Goal: Task Accomplishment & Management: Use online tool/utility

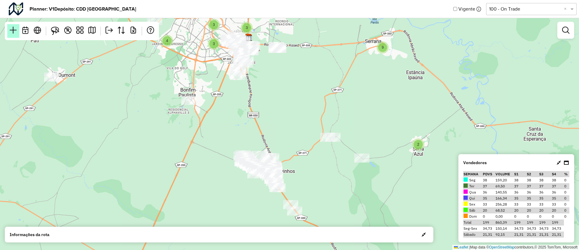
click at [14, 30] on em at bounding box center [13, 30] width 7 height 7
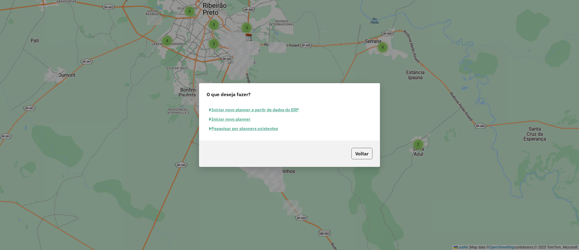
click at [371, 154] on button "Voltar" at bounding box center [362, 153] width 21 height 11
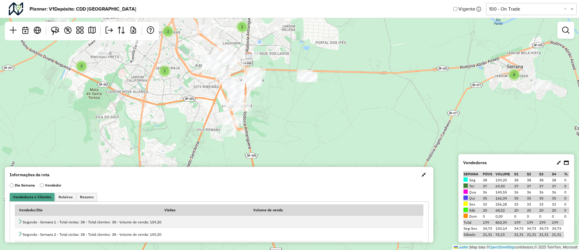
drag, startPoint x: 339, startPoint y: 91, endPoint x: 499, endPoint y: 167, distance: 176.8
click at [499, 167] on hb-planner "Planner: V1 Depósito: CDD Ribeirão Preto Vigente Selecione uma opção 100 - On T…" at bounding box center [289, 125] width 579 height 250
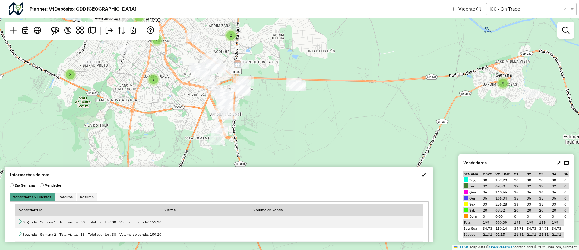
click at [426, 172] on button "button" at bounding box center [424, 175] width 10 height 10
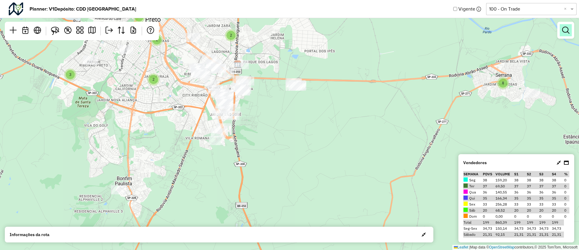
click at [569, 33] on em at bounding box center [565, 30] width 7 height 7
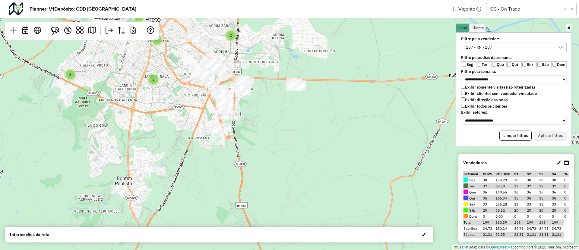
click at [528, 47] on div "107 - RN - 107" at bounding box center [509, 47] width 91 height 9
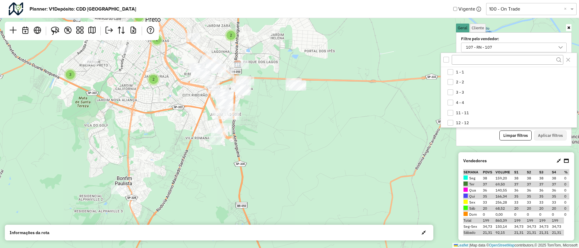
scroll to position [164, 0]
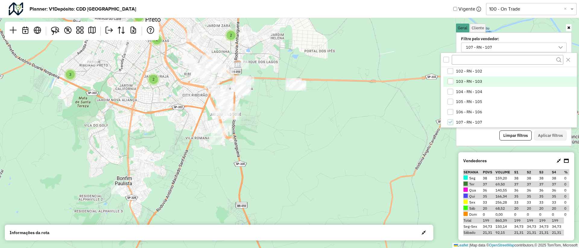
drag, startPoint x: 488, startPoint y: 104, endPoint x: 489, endPoint y: 80, distance: 23.9
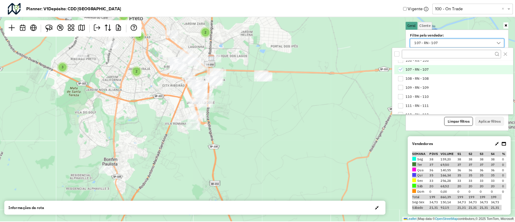
scroll to position [209, 0]
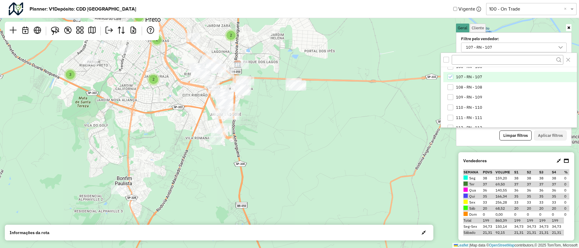
click at [453, 76] on div "107 - RN - 107" at bounding box center [451, 77] width 6 height 6
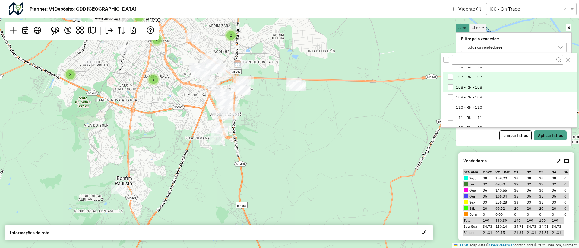
click at [453, 89] on div "108 - RN - 108" at bounding box center [451, 87] width 6 height 6
click at [547, 140] on button "Aplicar filtros" at bounding box center [550, 135] width 33 height 10
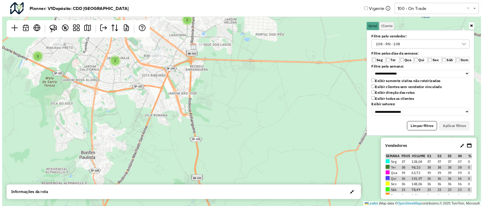
scroll to position [3, 24]
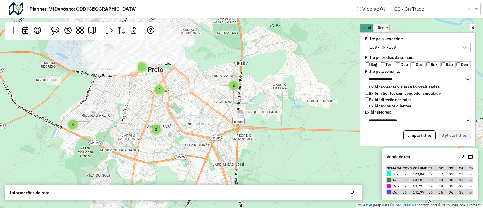
drag, startPoint x: 254, startPoint y: 106, endPoint x: 330, endPoint y: 211, distance: 129.9
click at [330, 208] on html "**********" at bounding box center [241, 104] width 483 height 208
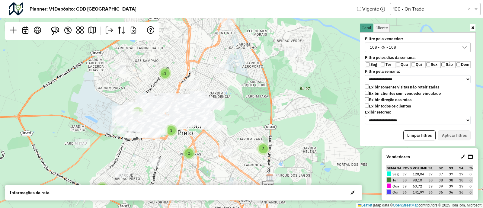
drag, startPoint x: 300, startPoint y: 95, endPoint x: 301, endPoint y: 123, distance: 28.4
click at [301, 123] on div "2 3 3 2 2 2 4 8 2 3 2 Leaflet | Map data © OpenStreetMap contributors,© 2025 To…" at bounding box center [241, 104] width 483 height 208
click at [471, 25] on link at bounding box center [472, 27] width 5 height 7
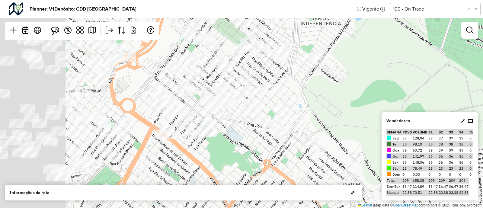
drag, startPoint x: 232, startPoint y: 100, endPoint x: 361, endPoint y: 83, distance: 130.8
click at [361, 83] on div "2 2 2 Leaflet | Map data © OpenStreetMap contributors,© 2025 TomTom, Microsoft" at bounding box center [241, 104] width 483 height 208
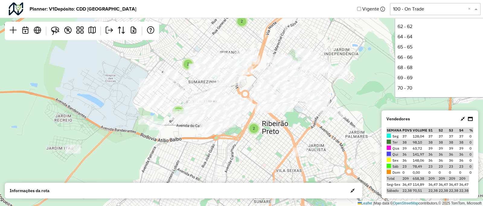
scroll to position [256, 0]
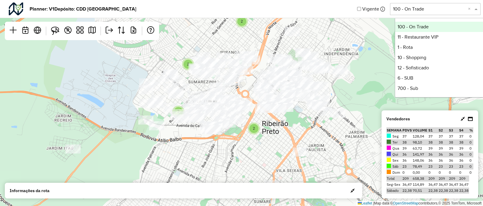
click at [421, 11] on input "text" at bounding box center [429, 8] width 72 height 7
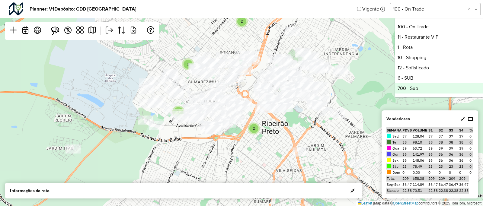
click at [342, 144] on div "2 3 2 2 2 2 2 Leaflet | Map data © OpenStreetMap contributors,© 2025 TomTom, Mi…" at bounding box center [241, 103] width 483 height 206
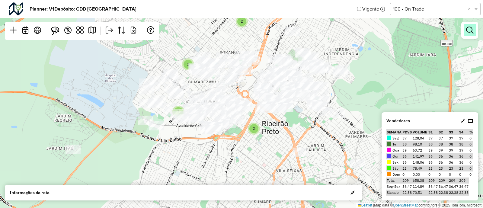
click at [470, 31] on em at bounding box center [469, 30] width 7 height 7
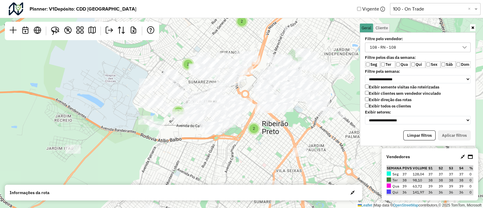
click at [423, 49] on div "108 - RN - 108" at bounding box center [413, 47] width 91 height 9
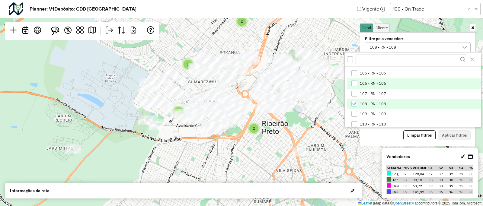
scroll to position [192, 0]
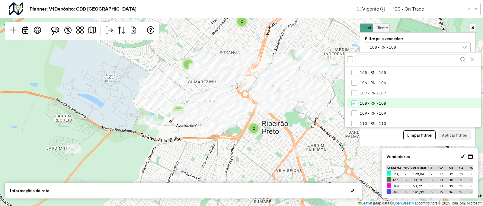
click at [353, 102] on icon "108 - RN - 108" at bounding box center [354, 103] width 4 height 4
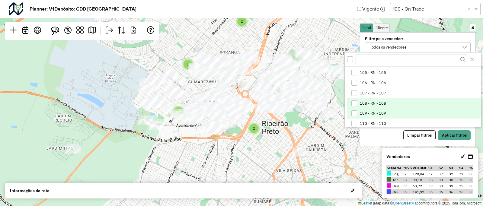
click at [353, 111] on div "109 - RN - 109" at bounding box center [354, 113] width 6 height 6
click at [445, 133] on button "Aplicar filtros" at bounding box center [454, 135] width 33 height 10
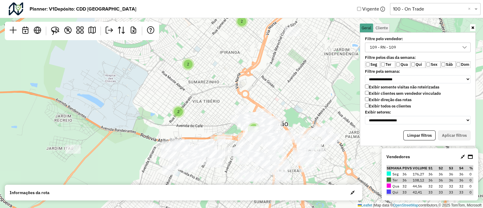
click at [474, 25] on link at bounding box center [472, 27] width 5 height 7
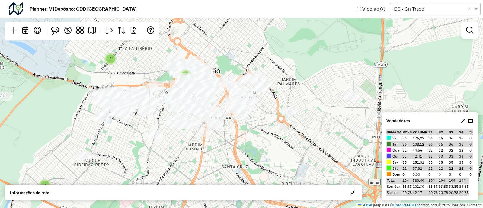
drag, startPoint x: 301, startPoint y: 116, endPoint x: 234, endPoint y: 63, distance: 86.0
click at [234, 63] on div "3 2 2 2 2 2 2 Leaflet | Map data © OpenStreetMap contributors,© 2025 TomTom, Mi…" at bounding box center [241, 104] width 483 height 208
click at [466, 42] on div "3 2 2 2 2 2 2 2 4 Leaflet | Map data © OpenStreetMap contributors,© 2025 TomTom…" at bounding box center [241, 104] width 483 height 208
click at [467, 32] on em at bounding box center [469, 30] width 7 height 7
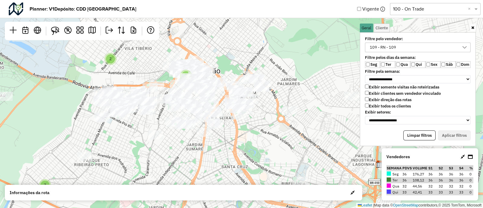
click at [408, 47] on div "109 - RN - 109" at bounding box center [413, 47] width 91 height 9
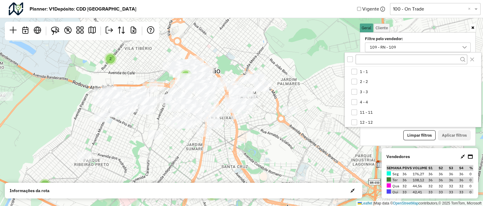
scroll to position [184, 0]
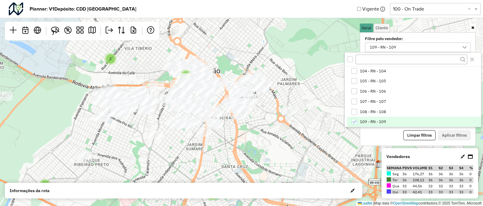
click at [354, 122] on icon "109 - RN - 109" at bounding box center [354, 122] width 4 height 4
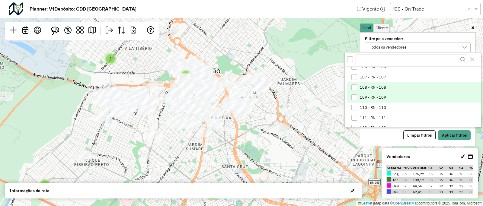
scroll to position [209, 0]
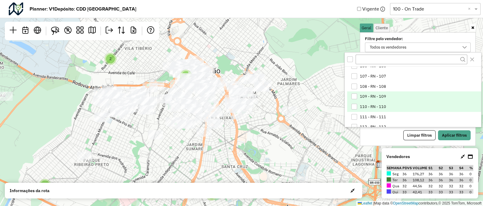
click at [356, 104] on div "110 - RN - 110" at bounding box center [354, 107] width 6 height 6
click at [448, 133] on button "Aplicar filtros" at bounding box center [454, 135] width 33 height 10
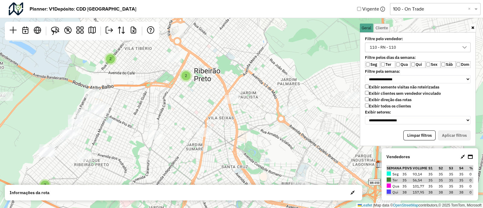
drag, startPoint x: 250, startPoint y: 106, endPoint x: 371, endPoint y: 81, distance: 123.9
click at [371, 81] on hb-planner "**********" at bounding box center [241, 104] width 483 height 208
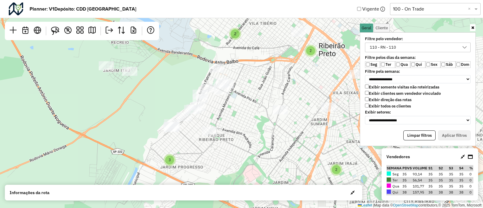
click at [472, 28] on icon at bounding box center [472, 28] width 3 height 4
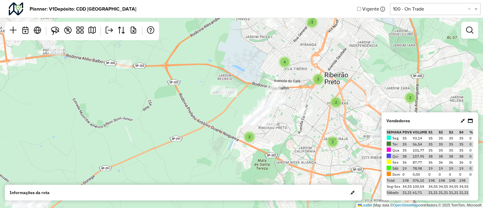
drag, startPoint x: 276, startPoint y: 103, endPoint x: 251, endPoint y: 139, distance: 43.9
click at [251, 139] on div "2 2 2 2 2 3 3 4 3 2 8 Leaflet | Map data © OpenStreetMap contributors,© 2025 To…" at bounding box center [241, 104] width 483 height 208
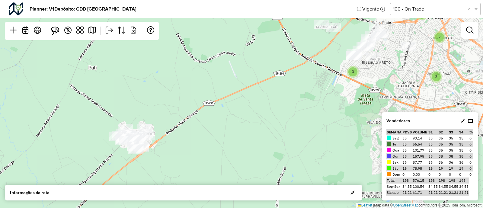
drag, startPoint x: 244, startPoint y: 119, endPoint x: 386, endPoint y: 44, distance: 160.8
click at [385, 41] on div at bounding box center [378, 36] width 15 height 9
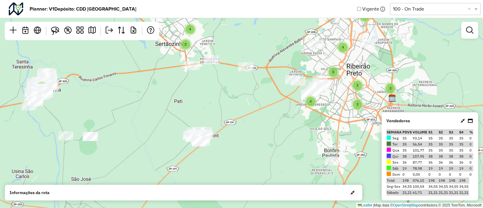
drag, startPoint x: 223, startPoint y: 132, endPoint x: 243, endPoint y: 133, distance: 20.3
click at [243, 133] on div "2 2 2 2 4 3 3 3 4 2 8 4 2 9 Leaflet | Map data © OpenStreetMap contributors,© 2…" at bounding box center [241, 104] width 483 height 208
click at [472, 36] on div at bounding box center [469, 30] width 17 height 17
click at [467, 26] on link at bounding box center [469, 30] width 12 height 12
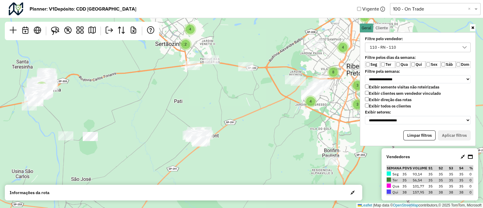
click at [406, 46] on div "110 - RN - 110" at bounding box center [413, 47] width 91 height 9
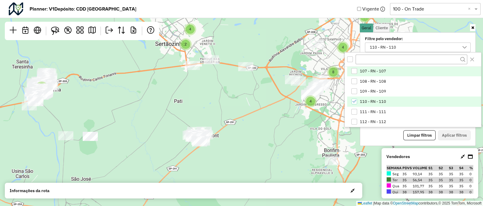
scroll to position [215, 0]
click at [354, 101] on icon "110 - RN - 110" at bounding box center [354, 101] width 4 height 4
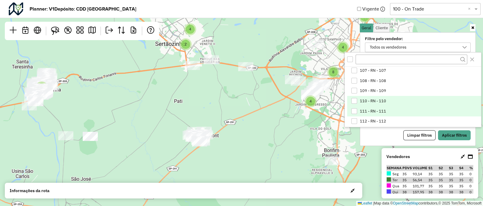
click at [353, 111] on div "111 - RN - 111" at bounding box center [354, 111] width 6 height 6
click at [463, 136] on button "Aplicar filtros" at bounding box center [454, 135] width 33 height 10
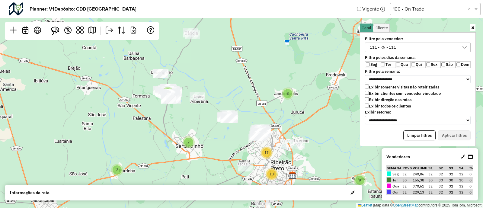
drag, startPoint x: 202, startPoint y: 111, endPoint x: 197, endPoint y: 181, distance: 70.5
click at [197, 181] on div "2 2 3 7 13 17 2 9 Leaflet | Map data © OpenStreetMap contributors,© 2025 TomTom…" at bounding box center [241, 104] width 483 height 208
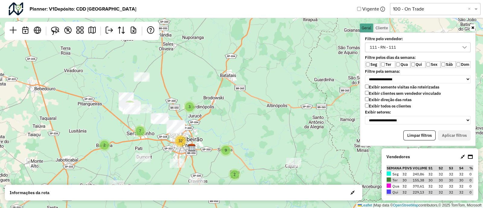
drag, startPoint x: 216, startPoint y: 161, endPoint x: 157, endPoint y: 128, distance: 67.3
click at [157, 128] on div "2 2 3 7 32 2 9 Leaflet | Map data © OpenStreetMap contributors,© 2025 TomTom, M…" at bounding box center [241, 104] width 483 height 208
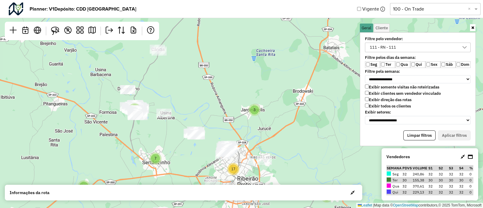
drag, startPoint x: 157, startPoint y: 128, endPoint x: 202, endPoint y: 157, distance: 53.7
click at [202, 157] on div "2 2 3 7 13 17 2 9 Leaflet | Map data © OpenStreetMap contributors,© 2025 TomTom…" at bounding box center [241, 104] width 483 height 208
click at [474, 25] on link at bounding box center [472, 27] width 5 height 7
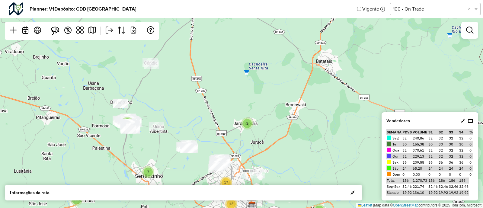
drag, startPoint x: 212, startPoint y: 115, endPoint x: 204, endPoint y: 129, distance: 15.4
click at [204, 129] on div "2 2 3 7 13 17 2 9 Leaflet | Map data © OpenStreetMap contributors,© 2025 TomTom…" at bounding box center [241, 104] width 483 height 208
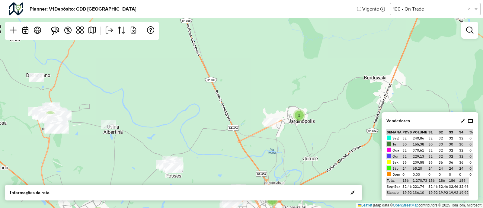
click at [204, 129] on div "2 2 2 2 4 3 3 3 4 2 8 4 2 9 Leaflet | Map data © OpenStreetMap contributors,© 2…" at bounding box center [241, 104] width 483 height 208
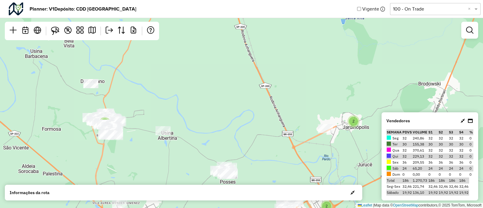
drag, startPoint x: 204, startPoint y: 129, endPoint x: 258, endPoint y: 134, distance: 54.3
click at [258, 134] on div "2 2 2 2 4 3 3 3 4 2 8 4 2 9 Leaflet | Map data © OpenStreetMap contributors,© 2…" at bounding box center [241, 104] width 483 height 208
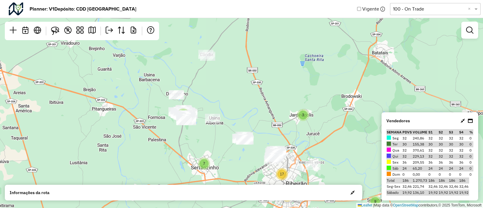
drag, startPoint x: 276, startPoint y: 150, endPoint x: 278, endPoint y: 136, distance: 14.0
click at [278, 136] on div "2 2 3 7 13 17 2 9 Leaflet | Map data © OpenStreetMap contributors,© 2025 TomTom…" at bounding box center [241, 104] width 483 height 208
click at [467, 29] on em at bounding box center [469, 30] width 7 height 7
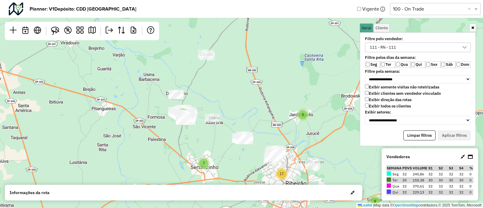
click at [434, 48] on div "111 - RN - 111" at bounding box center [413, 47] width 91 height 9
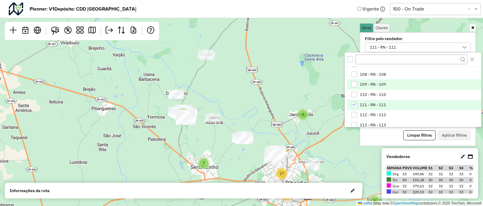
scroll to position [223, 0]
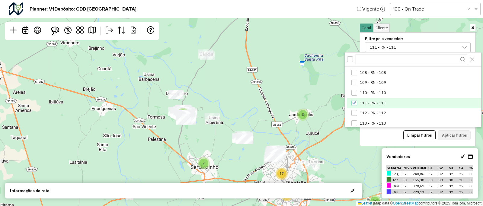
click at [355, 102] on icon "111 - RN - 111" at bounding box center [354, 103] width 4 height 4
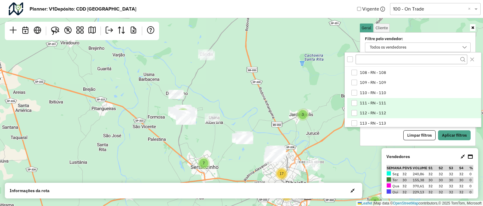
click at [355, 115] on div "112 - RN - 112" at bounding box center [354, 113] width 6 height 6
click at [448, 134] on button "Aplicar filtros" at bounding box center [454, 135] width 33 height 10
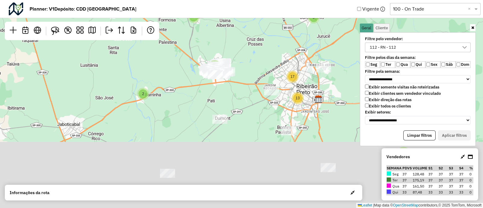
drag, startPoint x: 253, startPoint y: 115, endPoint x: 263, endPoint y: 17, distance: 98.6
click at [263, 17] on hb-planner "**********" at bounding box center [241, 104] width 483 height 208
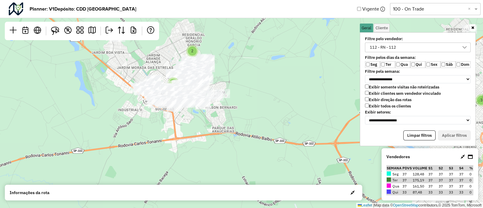
drag, startPoint x: 237, startPoint y: 62, endPoint x: 244, endPoint y: 103, distance: 41.0
click at [244, 103] on div "2 2 2 2 2 3 3 4 3 2 8 Leaflet | Map data © OpenStreetMap contributors,© 2025 To…" at bounding box center [241, 104] width 483 height 208
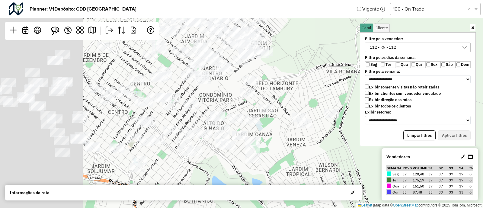
drag, startPoint x: 180, startPoint y: 104, endPoint x: 361, endPoint y: 97, distance: 180.3
click at [361, 97] on hb-planner "**********" at bounding box center [241, 104] width 483 height 208
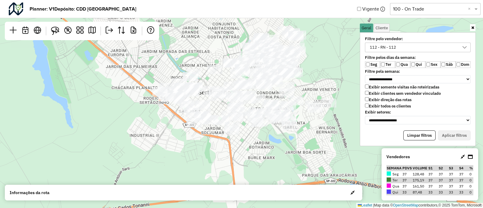
click at [472, 28] on icon at bounding box center [472, 28] width 3 height 4
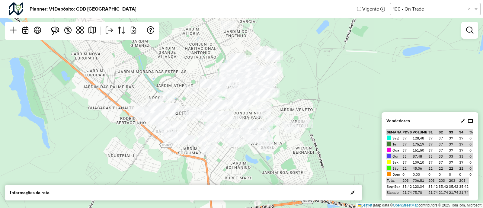
drag, startPoint x: 419, startPoint y: 48, endPoint x: 395, endPoint y: 67, distance: 30.9
click at [395, 67] on div "2 3 2 2 2 2 Leaflet | Map data © OpenStreetMap contributors,© 2025 TomTom, Micr…" at bounding box center [241, 104] width 483 height 208
click at [468, 30] on em at bounding box center [469, 30] width 7 height 7
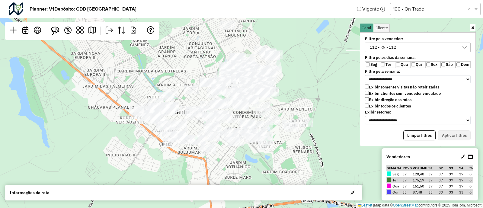
click at [430, 47] on div "112 - RN - 112" at bounding box center [413, 47] width 91 height 9
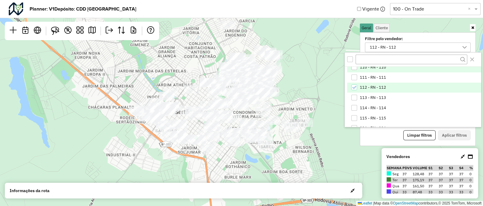
scroll to position [249, 0]
click at [353, 87] on icon "112 - RN - 112" at bounding box center [354, 87] width 4 height 4
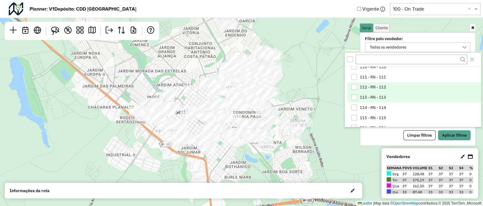
click at [356, 94] on div "113 - RN - 113" at bounding box center [354, 97] width 6 height 6
click at [456, 132] on button "Aplicar filtros" at bounding box center [454, 135] width 33 height 10
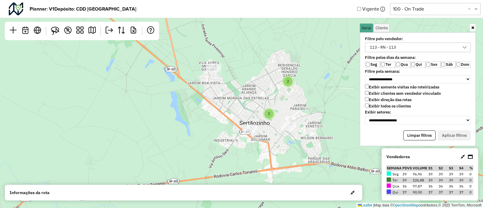
drag, startPoint x: 332, startPoint y: 126, endPoint x: 211, endPoint y: 44, distance: 145.7
click at [211, 44] on div "2 2 2 2 2 3 3 4 3 8 Leaflet | Map data © OpenStreetMap contributors,© 2025 TomT…" at bounding box center [241, 104] width 483 height 208
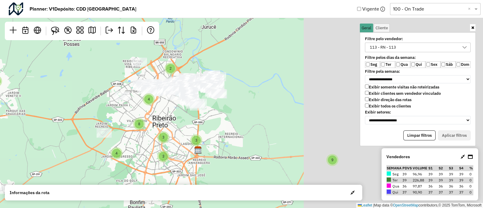
drag, startPoint x: 233, startPoint y: 50, endPoint x: 48, endPoint y: 102, distance: 192.3
click at [48, 102] on div "2 2 2 2 4 3 3 3 4 2 8 4 2 9 Leaflet | Map data © OpenStreetMap contributors,© 2…" at bounding box center [241, 104] width 483 height 208
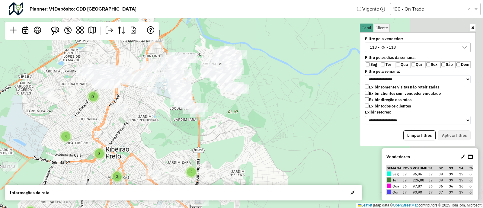
drag, startPoint x: 101, startPoint y: 104, endPoint x: 2, endPoint y: 109, distance: 99.4
click at [2, 109] on div "2 2 2 2 2 3 3 4 3 2 8 Leaflet | Map data © OpenStreetMap contributors,© 2025 To…" at bounding box center [241, 104] width 483 height 208
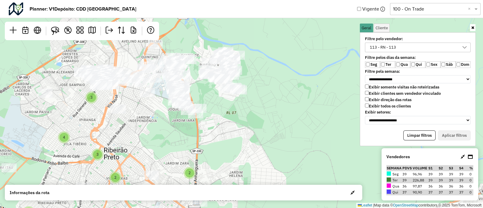
click at [66, 123] on div "2 2 2 2 2 3 3 4 3 2 8 Leaflet | Map data © OpenStreetMap contributors,© 2025 To…" at bounding box center [241, 104] width 483 height 208
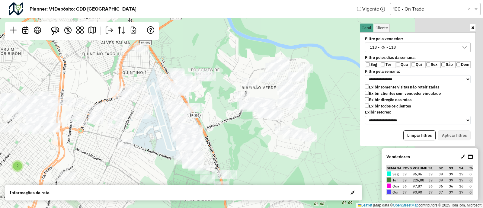
drag, startPoint x: 103, startPoint y: 123, endPoint x: 0, endPoint y: 210, distance: 134.5
click at [0, 208] on html "**********" at bounding box center [241, 104] width 483 height 208
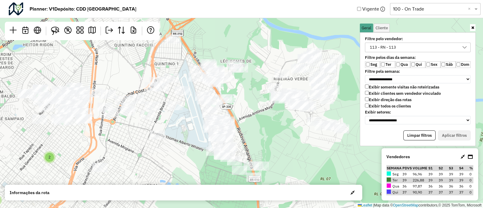
click at [473, 27] on icon at bounding box center [472, 28] width 3 height 4
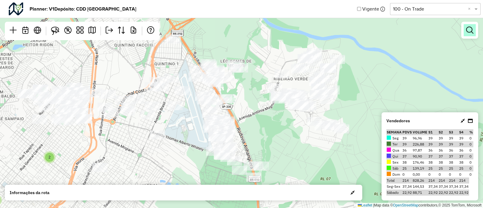
click at [475, 36] on link at bounding box center [469, 30] width 12 height 12
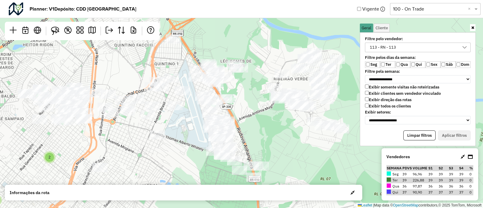
click at [409, 46] on div "113 - RN - 113" at bounding box center [413, 47] width 91 height 9
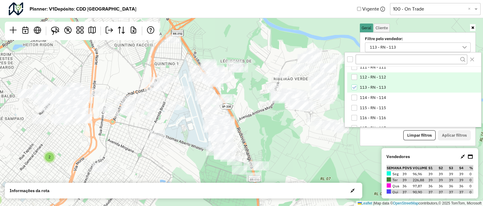
scroll to position [265, 0]
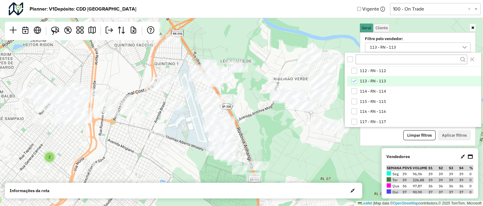
click at [353, 82] on icon "113 - RN - 113" at bounding box center [354, 81] width 4 height 4
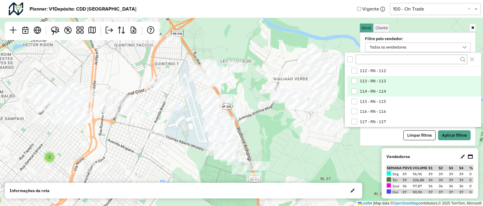
click at [355, 88] on div "114 - RN - 114" at bounding box center [354, 91] width 6 height 6
click at [466, 132] on button "Aplicar filtros" at bounding box center [454, 135] width 33 height 10
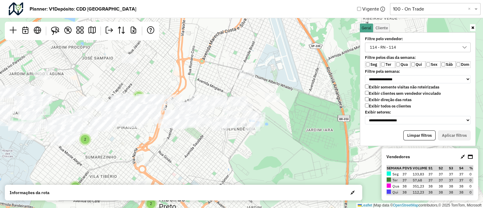
drag, startPoint x: 209, startPoint y: 110, endPoint x: 299, endPoint y: 49, distance: 108.0
click at [299, 49] on div "3 2 2 2 2 2 2 2 4 Leaflet | Map data © OpenStreetMap contributors,© 2025 TomTom…" at bounding box center [241, 104] width 483 height 208
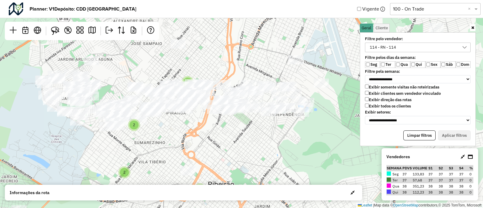
drag, startPoint x: 189, startPoint y: 137, endPoint x: 237, endPoint y: 122, distance: 50.2
click at [237, 122] on div "3 2 2 2 2 2 2 2 4 Leaflet | Map data © OpenStreetMap contributors,© 2025 TomTom…" at bounding box center [241, 104] width 483 height 208
click at [471, 27] on icon at bounding box center [472, 28] width 3 height 4
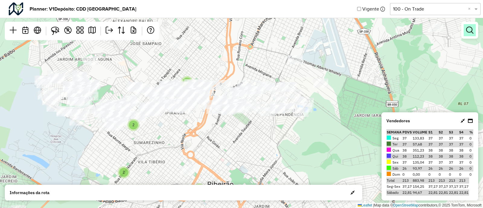
click at [468, 31] on em at bounding box center [469, 30] width 7 height 7
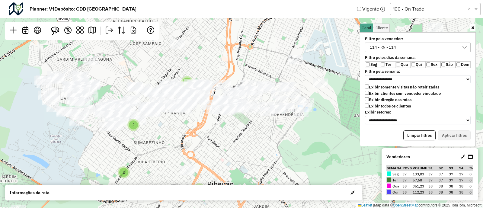
click at [449, 49] on div "114 - RN - 114" at bounding box center [413, 47] width 91 height 9
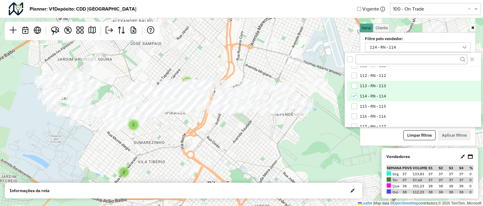
scroll to position [266, 0]
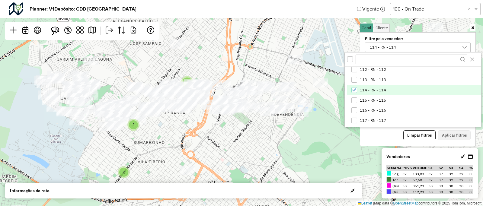
click at [351, 90] on li "114 - RN - 114" at bounding box center [414, 90] width 134 height 10
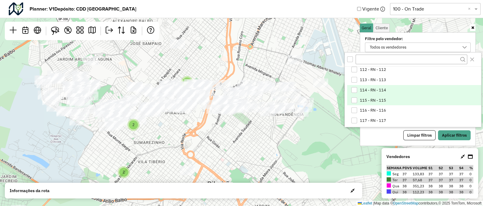
click at [355, 97] on div "115 - RN - 115" at bounding box center [354, 100] width 6 height 6
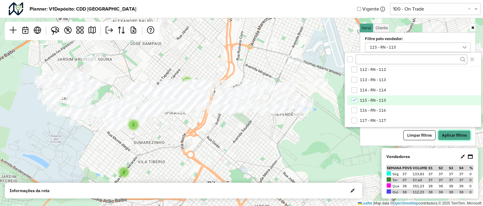
click at [441, 131] on button "Aplicar filtros" at bounding box center [454, 135] width 33 height 10
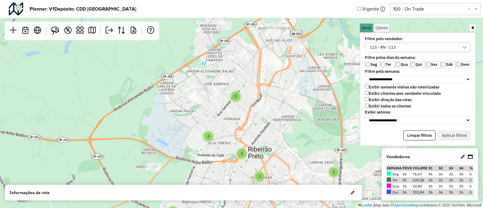
drag, startPoint x: 288, startPoint y: 124, endPoint x: 169, endPoint y: 79, distance: 127.1
click at [169, 79] on div "2 2 2 2 2 3 3 4 3 2 8 Leaflet | Map data © OpenStreetMap contributors,© 2025 To…" at bounding box center [241, 104] width 483 height 208
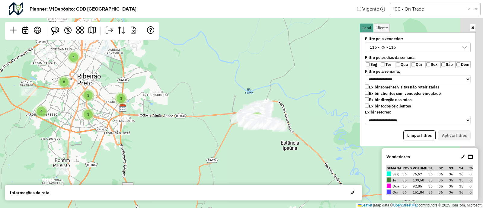
drag, startPoint x: 196, startPoint y: 111, endPoint x: 44, endPoint y: 88, distance: 153.8
click at [115, 92] on div "3" at bounding box center [121, 98] width 12 height 12
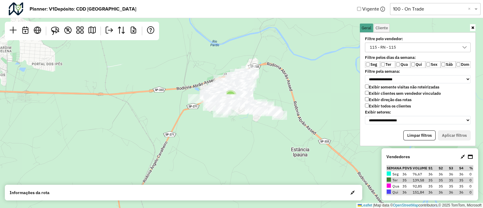
drag, startPoint x: 129, startPoint y: 100, endPoint x: 47, endPoint y: 77, distance: 85.7
click at [47, 77] on div "2 2 2 2 2 3 3 4 3 2 8 Leaflet | Map data © OpenStreetMap contributors,© 2025 To…" at bounding box center [241, 104] width 483 height 208
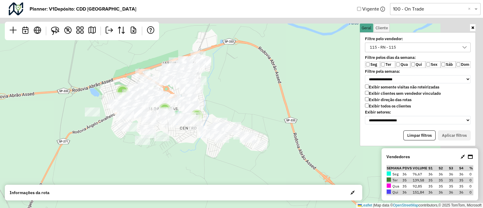
drag, startPoint x: 87, startPoint y: 88, endPoint x: 0, endPoint y: 125, distance: 94.5
click at [0, 125] on div "2 2 2 2 4 Leaflet | Map data © OpenStreetMap contributors,© 2025 TomTom, Micros…" at bounding box center [241, 104] width 483 height 208
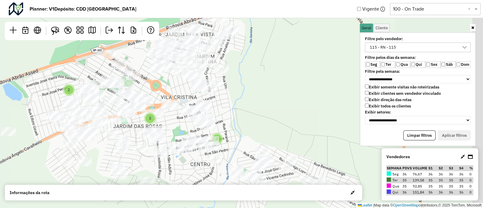
drag, startPoint x: 122, startPoint y: 114, endPoint x: 33, endPoint y: 135, distance: 91.3
click at [33, 135] on div "2 2 3 Leaflet | Map data © OpenStreetMap contributors,© 2025 TomTom, Microsoft" at bounding box center [241, 104] width 483 height 208
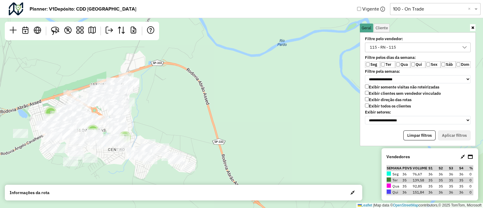
click at [470, 25] on link at bounding box center [472, 27] width 5 height 7
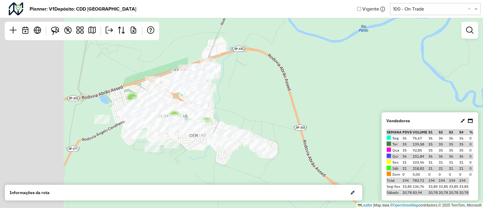
drag, startPoint x: 246, startPoint y: 103, endPoint x: 333, endPoint y: 85, distance: 89.4
click at [333, 85] on div "2 2 4 Leaflet | Map data © OpenStreetMap contributors,© 2025 TomTom, Microsoft" at bounding box center [241, 104] width 483 height 208
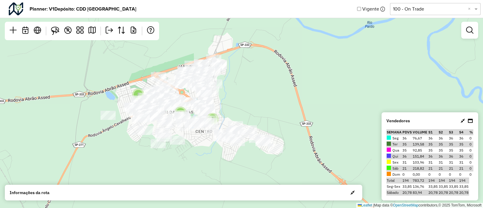
click at [311, 90] on div "2 2 4 Leaflet | Map data © OpenStreetMap contributors,© 2025 TomTom, Microsoft" at bounding box center [241, 104] width 483 height 208
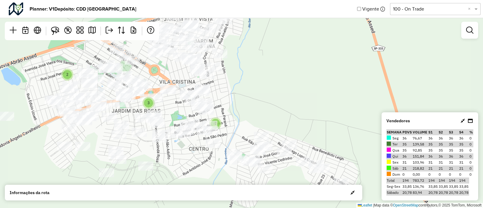
drag, startPoint x: 261, startPoint y: 98, endPoint x: 328, endPoint y: 71, distance: 72.5
click at [328, 71] on div "2 2 3 Leaflet | Map data © OpenStreetMap contributors,© 2025 TomTom, Microsoft" at bounding box center [241, 104] width 483 height 208
drag, startPoint x: 328, startPoint y: 71, endPoint x: 312, endPoint y: 70, distance: 15.4
click at [312, 70] on div "2 2 3 Leaflet | Map data © OpenStreetMap contributors,© 2025 TomTom, Microsoft" at bounding box center [241, 104] width 483 height 208
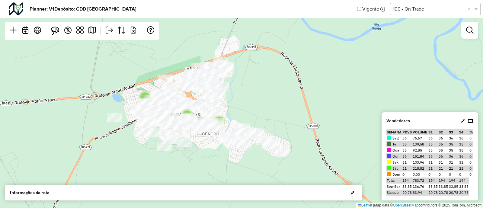
drag, startPoint x: 254, startPoint y: 121, endPoint x: 209, endPoint y: 146, distance: 50.9
click at [209, 146] on div "2 2 2 4 Leaflet | Map data © OpenStreetMap contributors,© 2025 TomTom, Microsoft" at bounding box center [241, 104] width 483 height 208
click at [470, 29] on em at bounding box center [469, 30] width 7 height 7
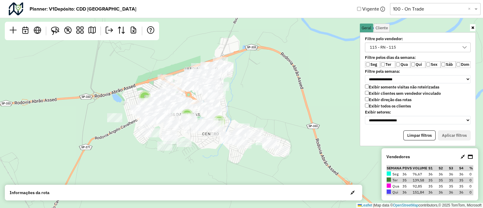
click at [436, 46] on div "115 - RN - 115" at bounding box center [413, 47] width 91 height 9
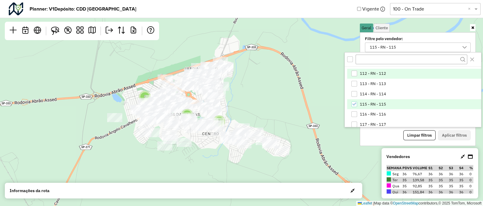
scroll to position [263, 0]
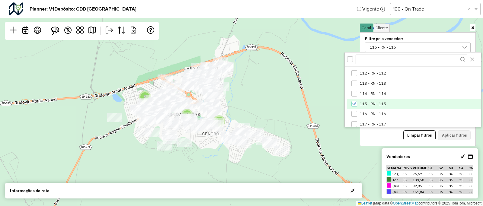
click at [353, 105] on icon "115 - RN - 115" at bounding box center [354, 104] width 4 height 4
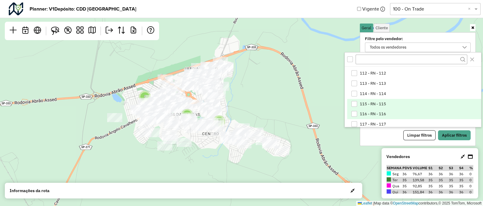
click at [354, 111] on div "116 - RN - 116" at bounding box center [354, 114] width 6 height 6
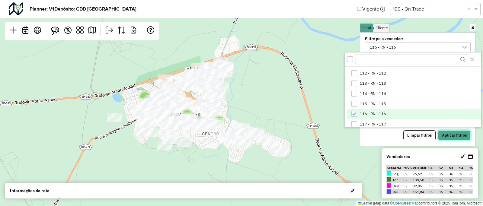
click at [453, 133] on button "Aplicar filtros" at bounding box center [454, 135] width 33 height 10
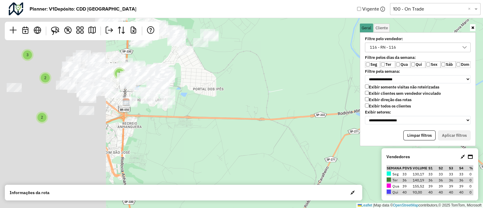
drag, startPoint x: 246, startPoint y: 120, endPoint x: 387, endPoint y: 130, distance: 141.0
click at [387, 130] on hb-planner "**********" at bounding box center [241, 104] width 483 height 208
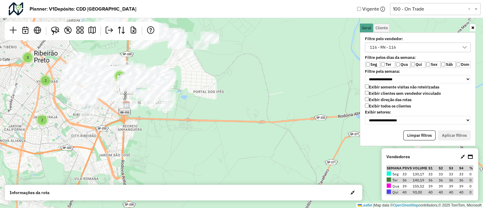
drag, startPoint x: 264, startPoint y: 136, endPoint x: 285, endPoint y: 144, distance: 22.6
click at [285, 144] on div "2 2 2 2 2 3 3 4 3 2 8 Leaflet | Map data © OpenStreetMap contributors,© 2025 To…" at bounding box center [241, 104] width 483 height 208
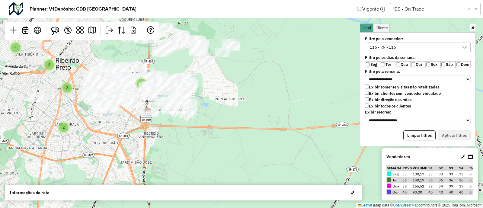
click at [474, 25] on link at bounding box center [472, 27] width 5 height 7
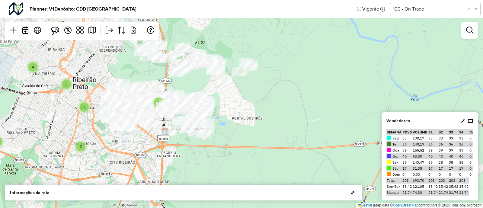
drag, startPoint x: 318, startPoint y: 115, endPoint x: 335, endPoint y: 135, distance: 26.1
click at [335, 135] on div "2 2 2 2 2 3 3 4 3 2 8 Leaflet | Map data © OpenStreetMap contributors,© 2025 To…" at bounding box center [241, 104] width 483 height 208
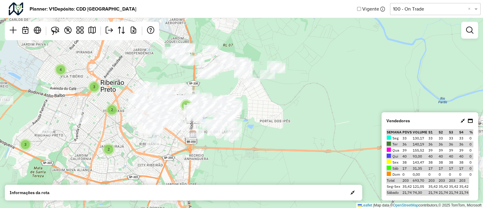
drag, startPoint x: 307, startPoint y: 137, endPoint x: 334, endPoint y: 139, distance: 27.5
click at [334, 139] on div "2 2 2 2 2 3 3 4 3 2 8 Leaflet | Map data © OpenStreetMap contributors,© 2025 To…" at bounding box center [241, 104] width 483 height 208
click at [473, 33] on link at bounding box center [469, 30] width 12 height 12
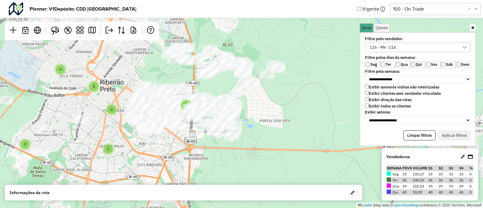
click at [445, 46] on div "116 - RN - 116" at bounding box center [413, 47] width 91 height 9
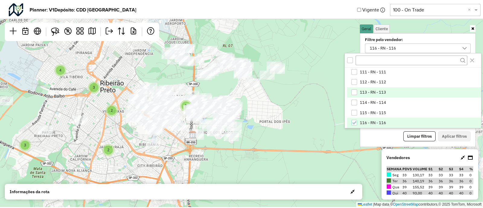
scroll to position [286, 0]
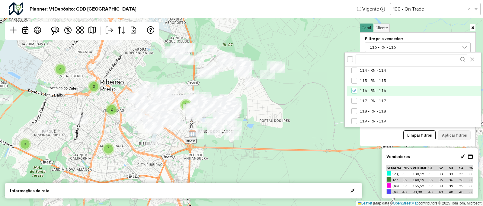
drag, startPoint x: 355, startPoint y: 91, endPoint x: 350, endPoint y: 90, distance: 5.3
click at [350, 90] on li "116 - RN - 116" at bounding box center [414, 91] width 134 height 10
click at [353, 91] on icon "116 - RN - 116" at bounding box center [354, 91] width 4 height 4
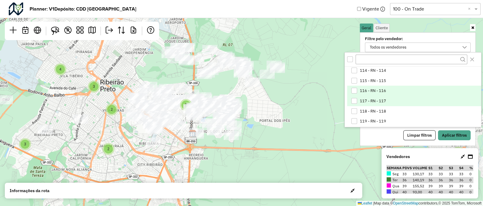
click at [355, 97] on li "117 - RN - 117" at bounding box center [414, 101] width 134 height 10
click at [448, 133] on button "Aplicar filtros" at bounding box center [454, 135] width 33 height 10
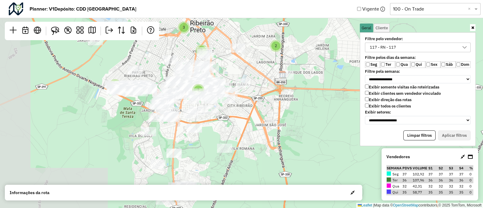
drag, startPoint x: 210, startPoint y: 117, endPoint x: 295, endPoint y: 76, distance: 93.9
click at [295, 76] on div "2 3 3 2 2 2 4 8 2 3 2 Leaflet | Map data © OpenStreetMap contributors,© 2025 To…" at bounding box center [241, 104] width 483 height 208
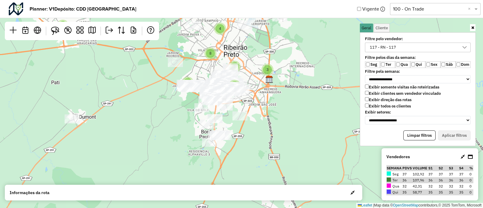
drag, startPoint x: 295, startPoint y: 76, endPoint x: 247, endPoint y: 82, distance: 48.1
click at [247, 82] on div "2 2 2 2 4 3 3 3 4 2 8 4 2 9 Leaflet | Map data © OpenStreetMap contributors,© 2…" at bounding box center [241, 104] width 483 height 208
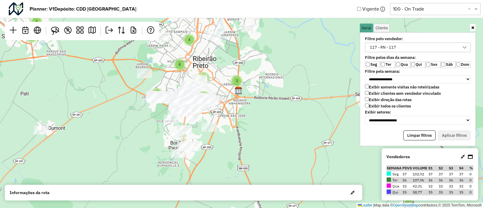
click at [475, 26] on link at bounding box center [472, 27] width 5 height 7
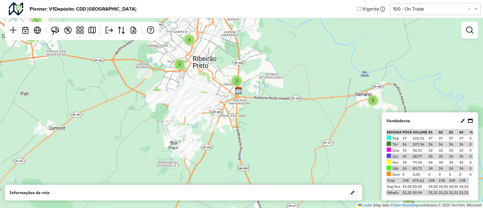
drag, startPoint x: 345, startPoint y: 78, endPoint x: 135, endPoint y: 141, distance: 218.7
click at [135, 141] on div "2 2 2 2 4 3 3 3 4 2 8 4 2 9 Leaflet | Map data © OpenStreetMap contributors,© 2…" at bounding box center [241, 104] width 483 height 208
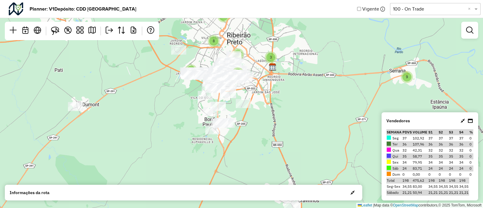
drag, startPoint x: 281, startPoint y: 107, endPoint x: 321, endPoint y: 83, distance: 47.4
click at [321, 83] on div "2 2 2 2 4 3 3 3 4 2 8 4 2 9 Leaflet | Map data © OpenStreetMap contributors,© 2…" at bounding box center [241, 104] width 483 height 208
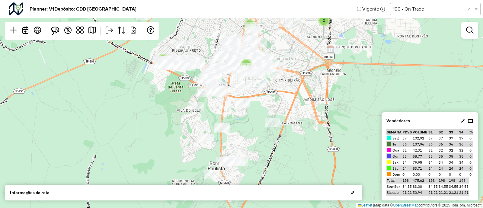
drag, startPoint x: 288, startPoint y: 113, endPoint x: 382, endPoint y: 113, distance: 93.8
click at [382, 113] on div "2 2 2 2 2 3 3 4 3 2 8 Leaflet | Map data © OpenStreetMap contributors,© 2025 To…" at bounding box center [241, 104] width 483 height 208
